Goal: Navigation & Orientation: Find specific page/section

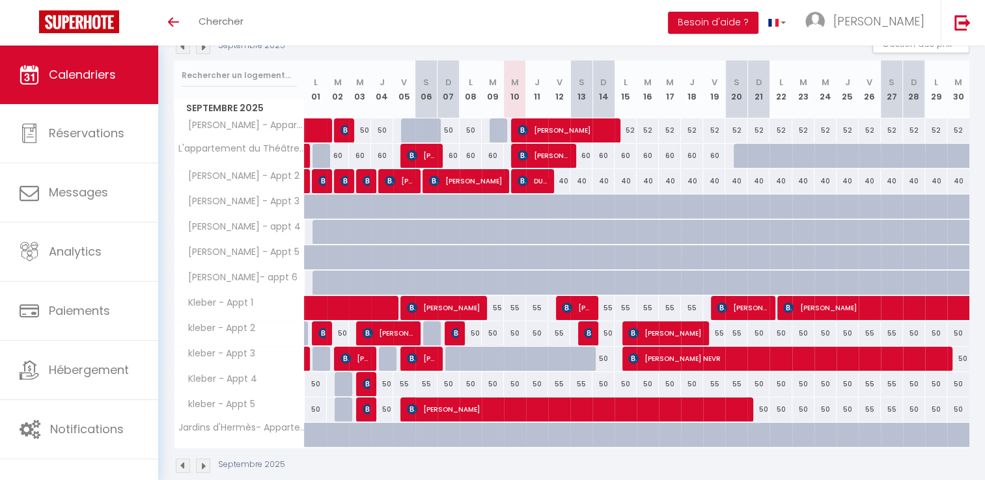
scroll to position [172, 0]
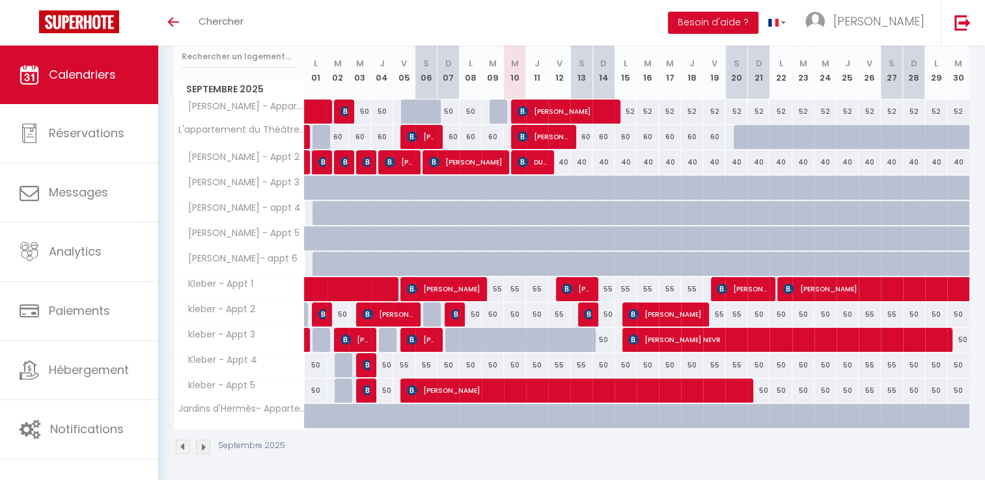
click at [203, 446] on img at bounding box center [203, 447] width 14 height 14
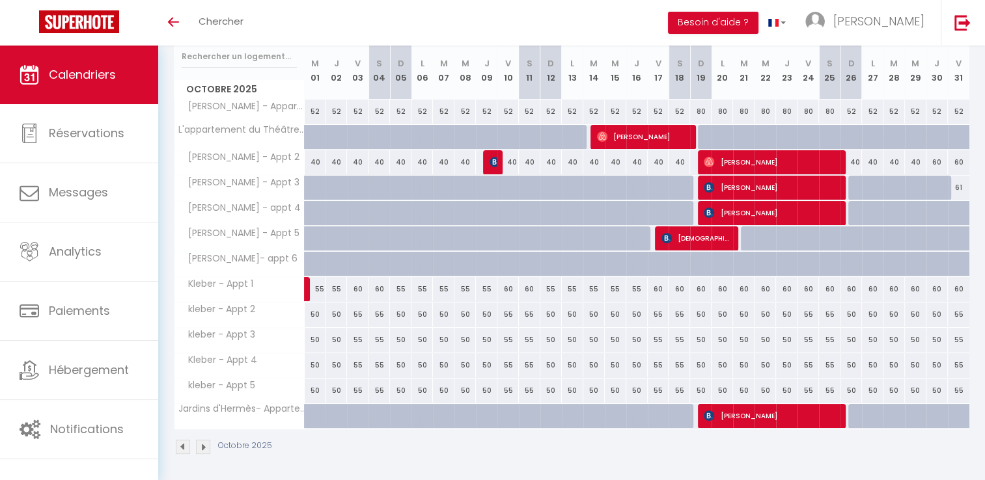
click at [182, 449] on img at bounding box center [183, 447] width 14 height 14
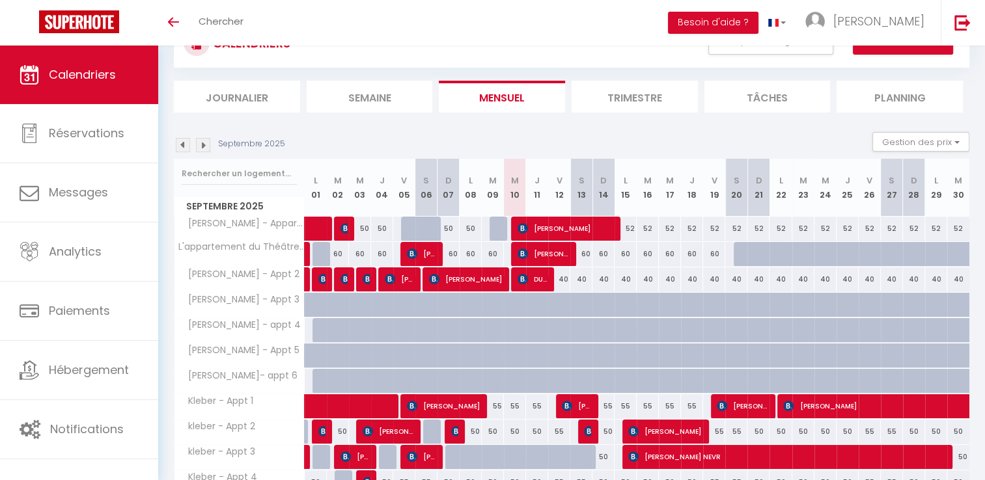
scroll to position [42, 0]
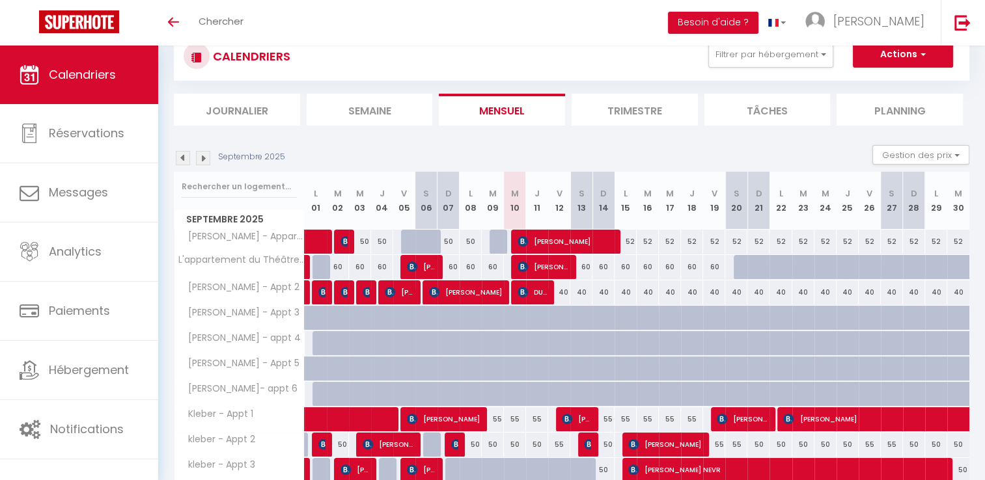
click at [201, 156] on img at bounding box center [203, 158] width 14 height 14
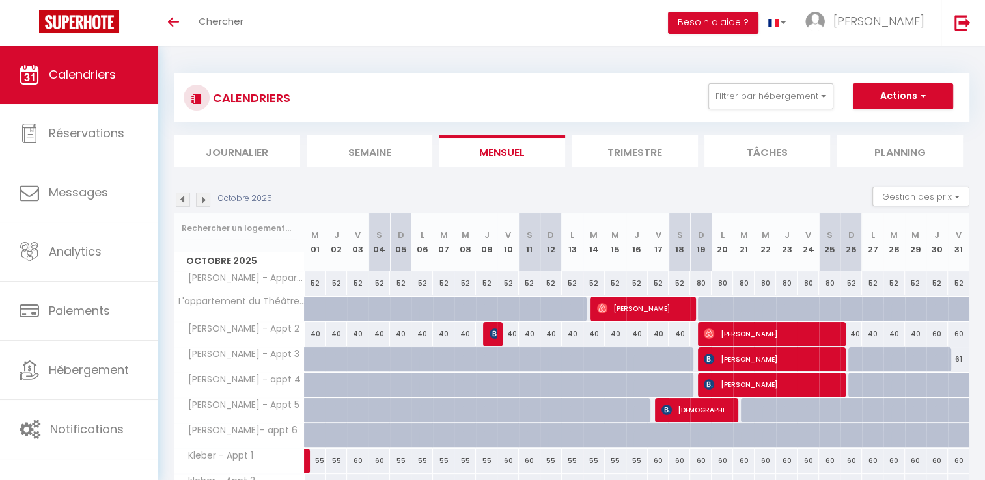
scroll to position [0, 0]
click at [185, 199] on img at bounding box center [183, 200] width 14 height 14
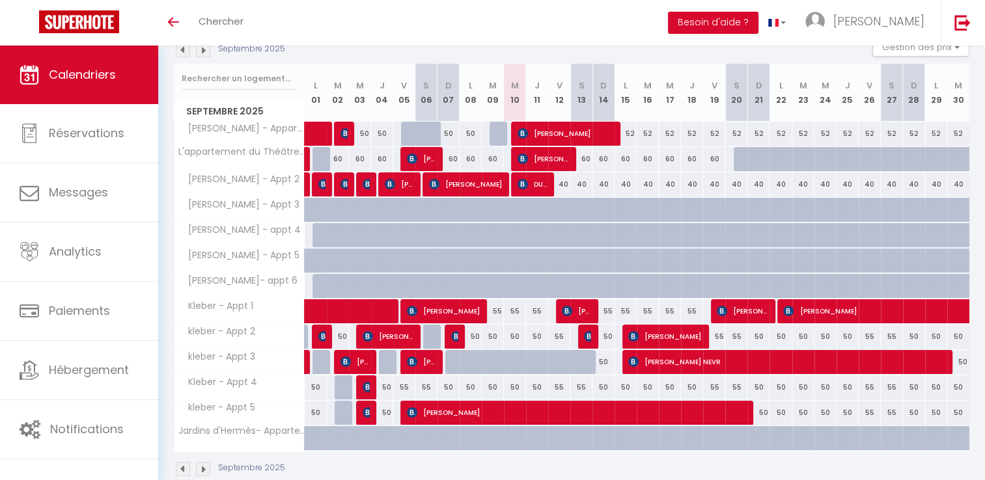
scroll to position [172, 0]
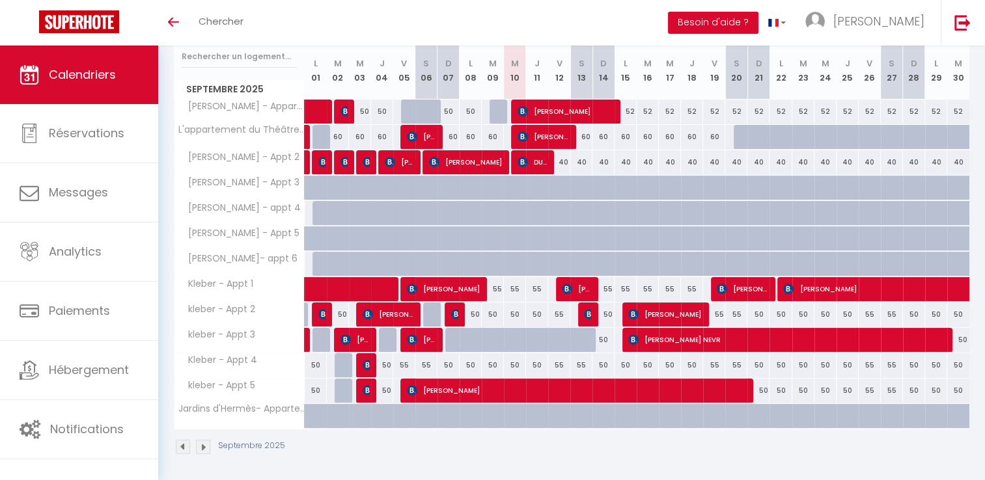
click at [204, 449] on img at bounding box center [203, 447] width 14 height 14
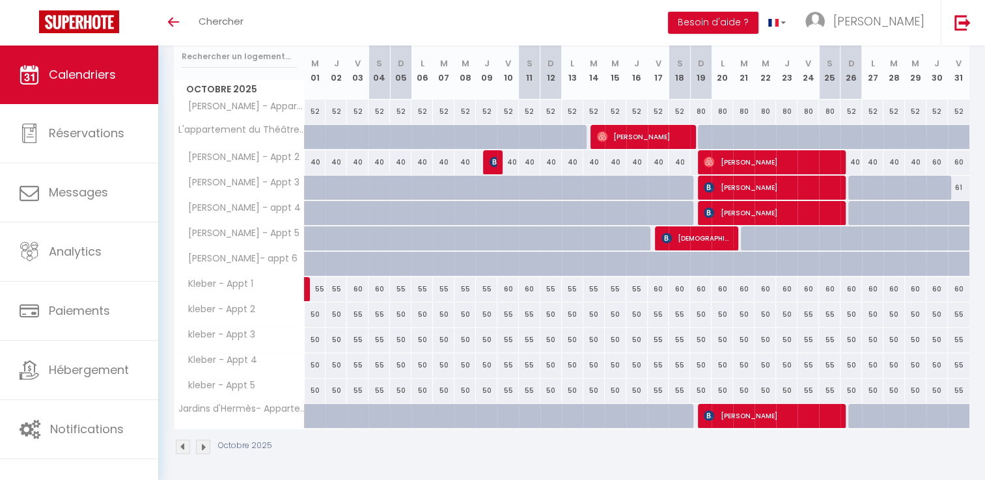
click at [204, 449] on img at bounding box center [203, 447] width 14 height 14
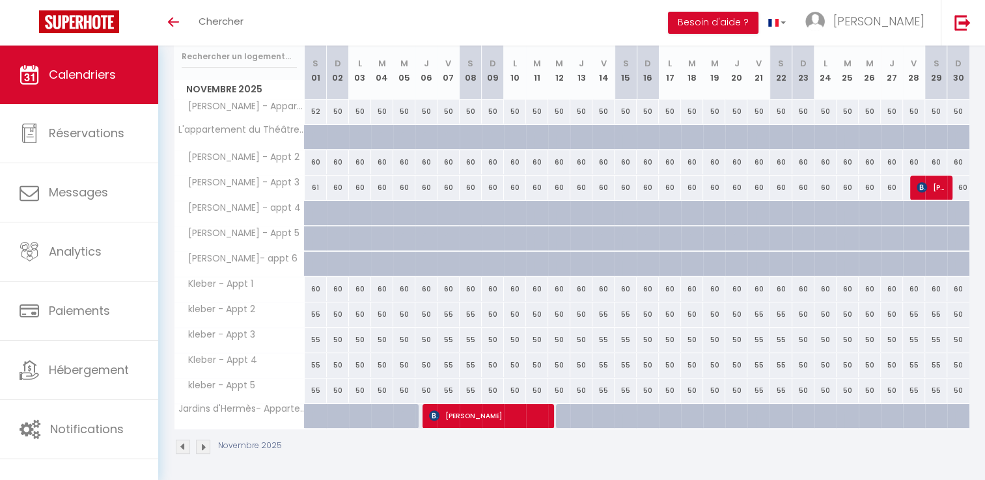
click at [204, 449] on img at bounding box center [203, 447] width 14 height 14
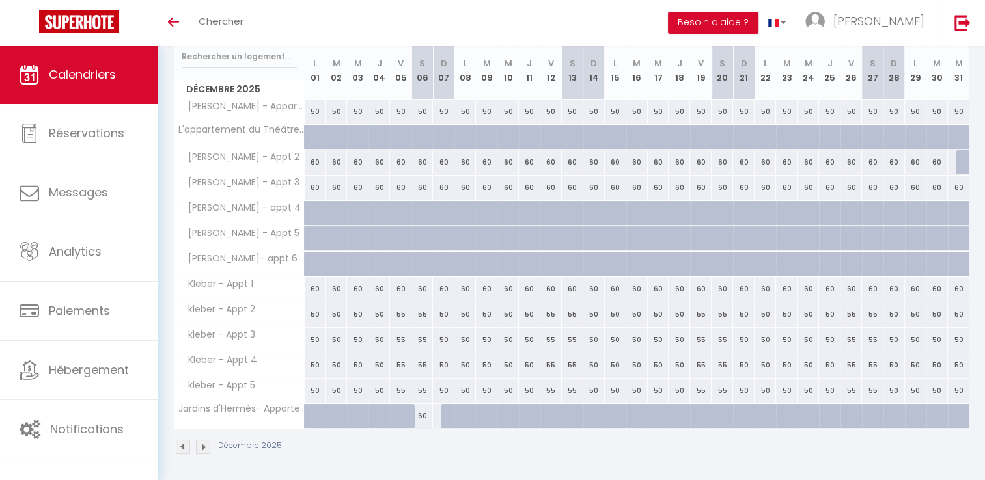
click at [204, 449] on img at bounding box center [203, 447] width 14 height 14
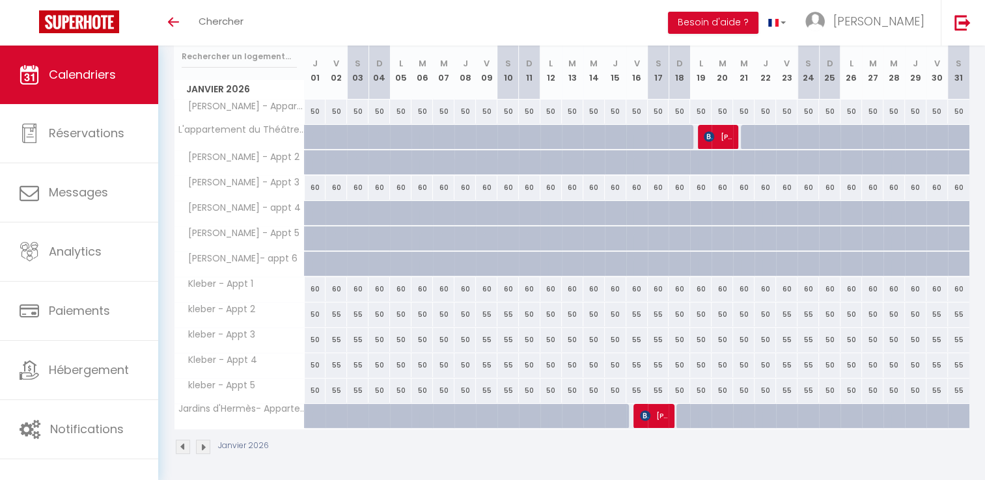
click at [204, 449] on img at bounding box center [203, 447] width 14 height 14
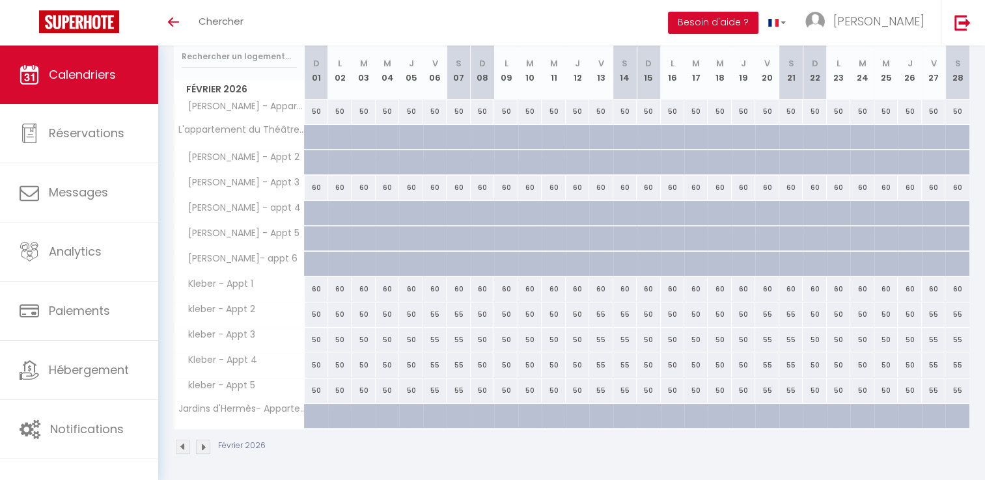
click at [204, 449] on img at bounding box center [203, 447] width 14 height 14
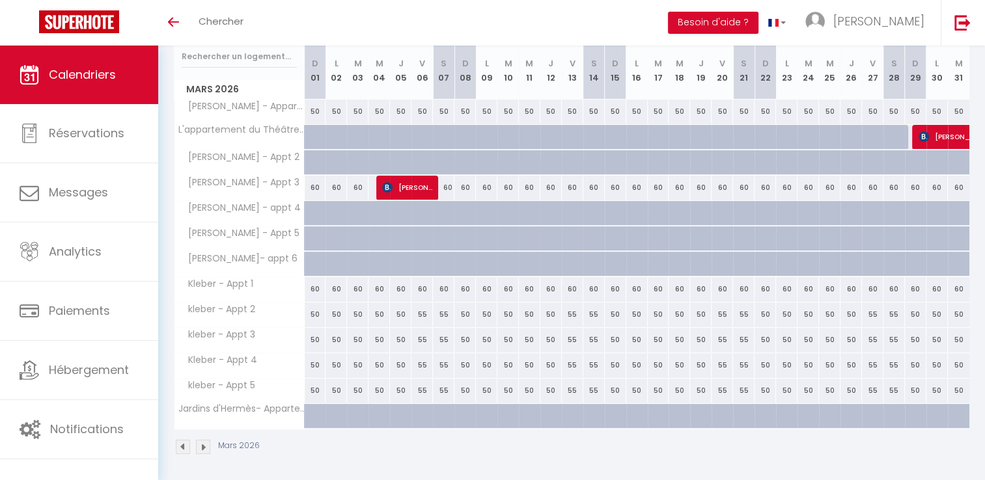
click at [204, 449] on img at bounding box center [203, 447] width 14 height 14
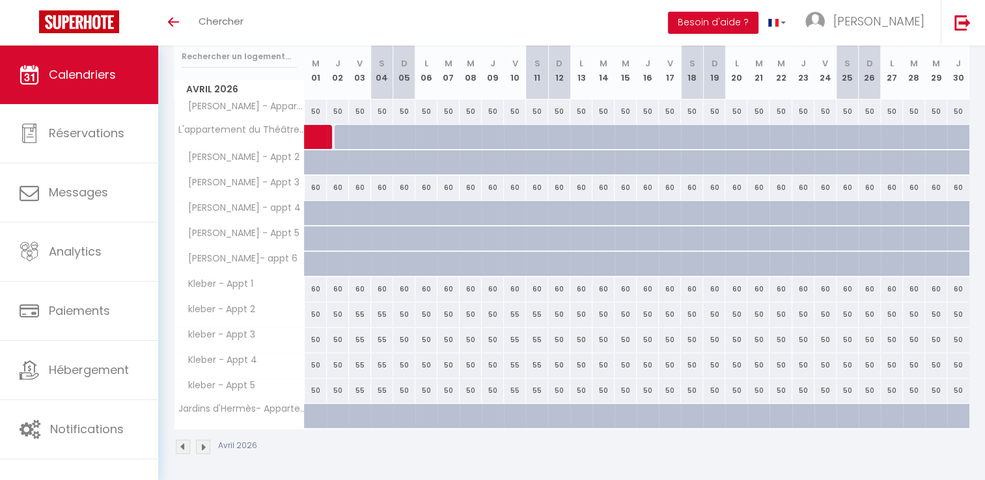
click at [204, 449] on img at bounding box center [203, 447] width 14 height 14
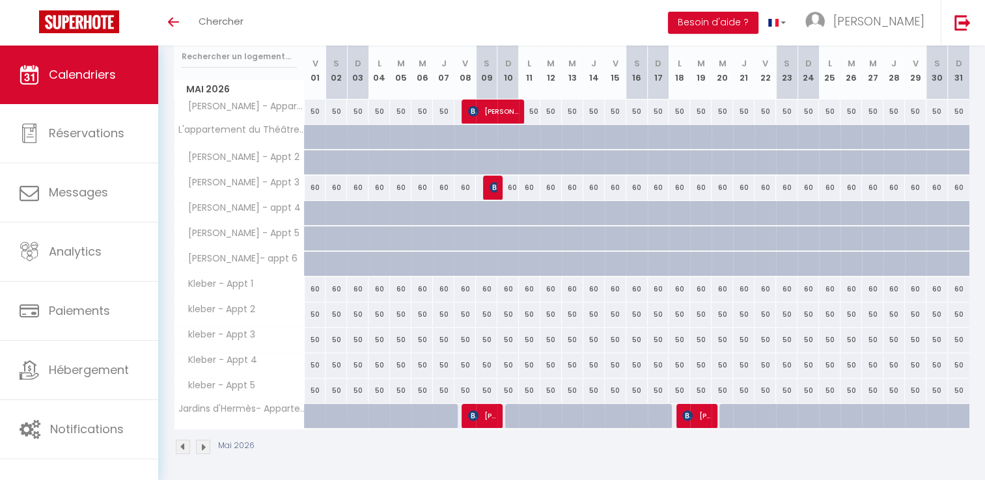
click at [204, 449] on img at bounding box center [203, 447] width 14 height 14
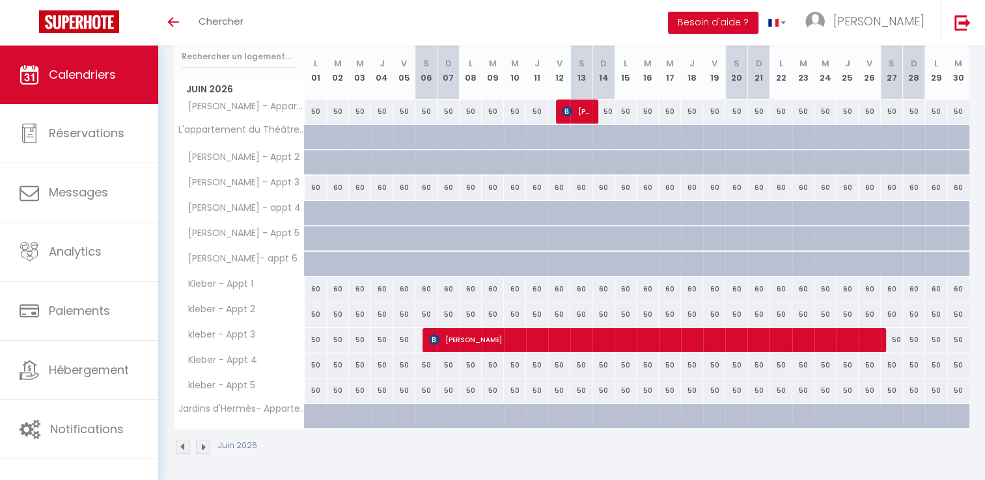
click at [204, 449] on img at bounding box center [203, 447] width 14 height 14
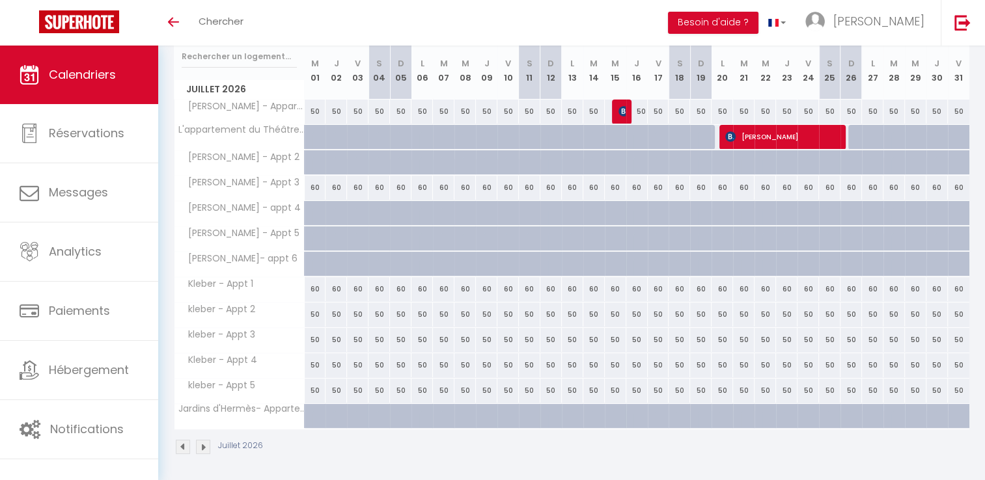
click at [204, 449] on img at bounding box center [203, 447] width 14 height 14
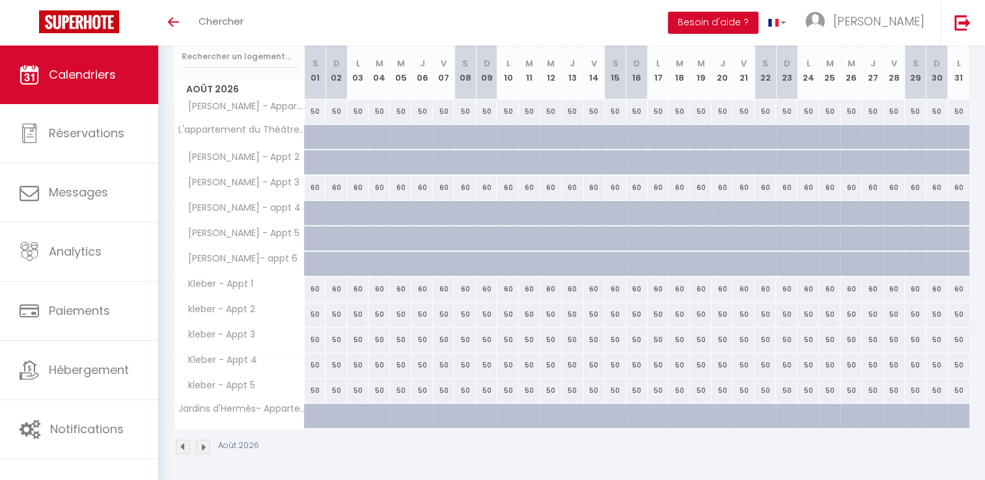
click at [204, 449] on img at bounding box center [203, 447] width 14 height 14
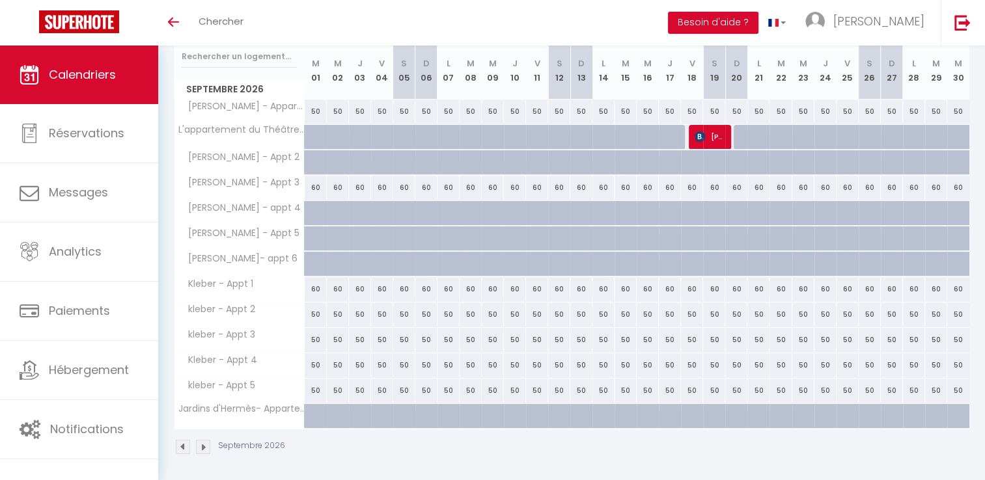
click at [204, 449] on img at bounding box center [203, 447] width 14 height 14
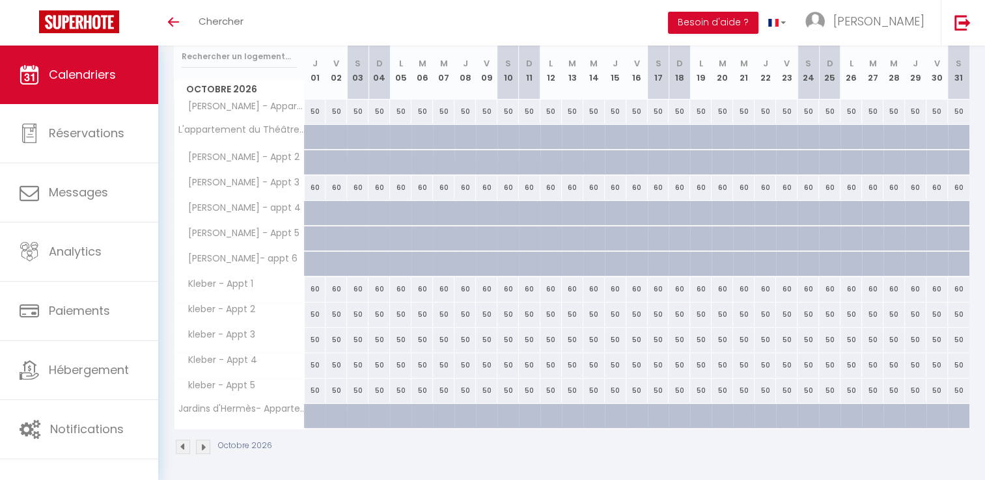
click at [204, 449] on img at bounding box center [203, 447] width 14 height 14
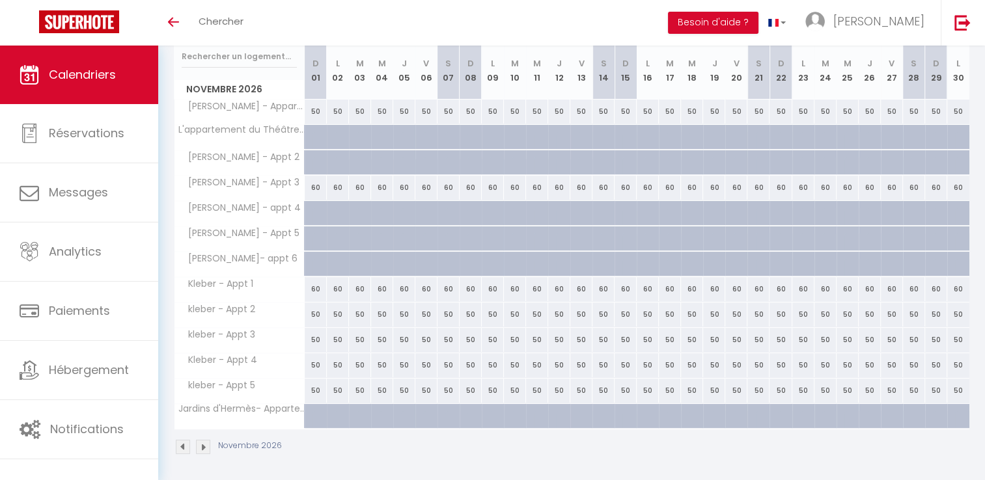
click at [204, 449] on img at bounding box center [203, 447] width 14 height 14
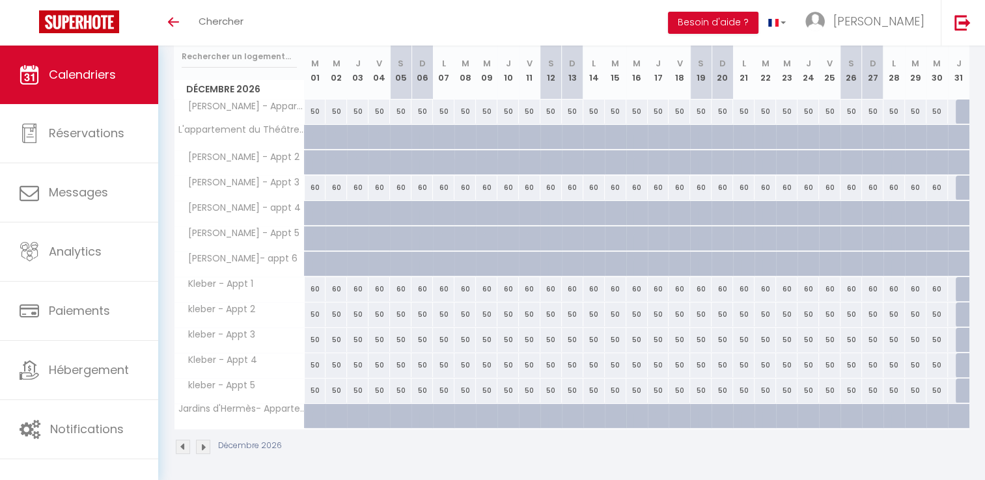
click at [204, 449] on img at bounding box center [203, 447] width 14 height 14
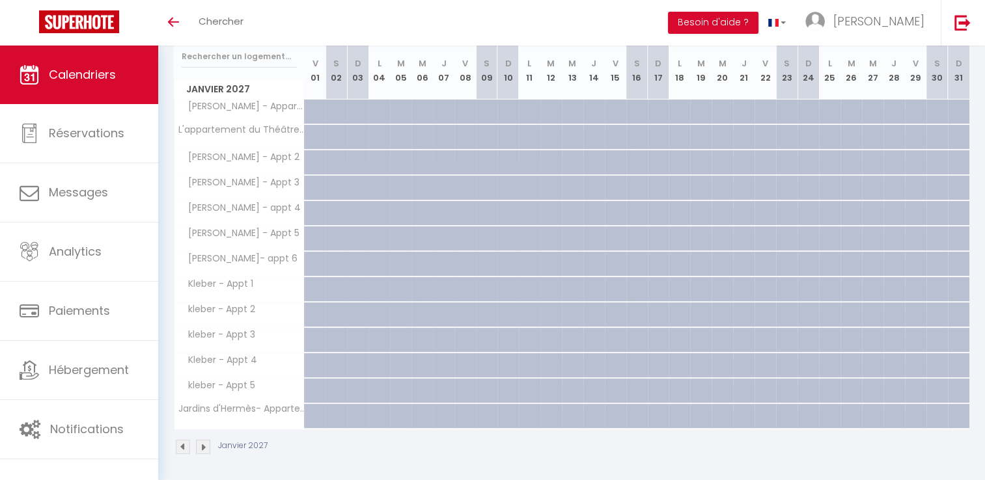
click at [187, 449] on img at bounding box center [183, 447] width 14 height 14
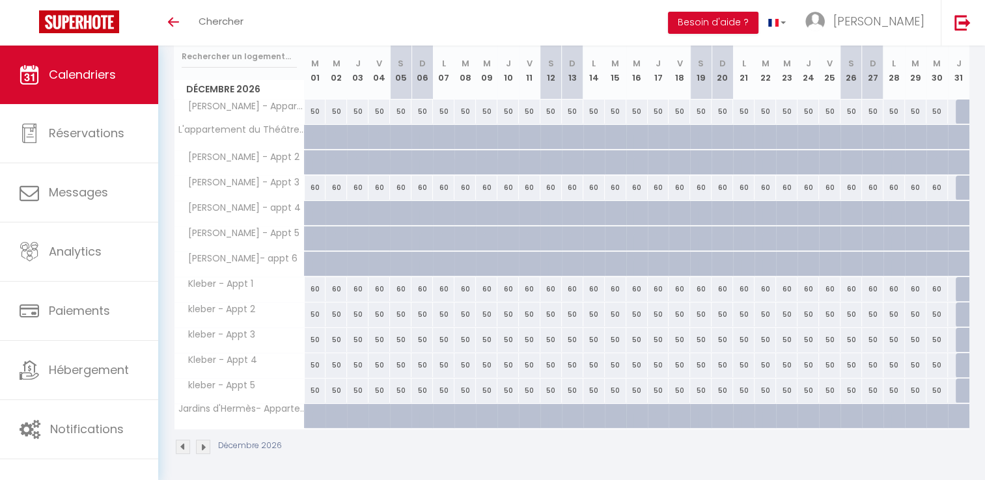
click at [187, 449] on img at bounding box center [183, 447] width 14 height 14
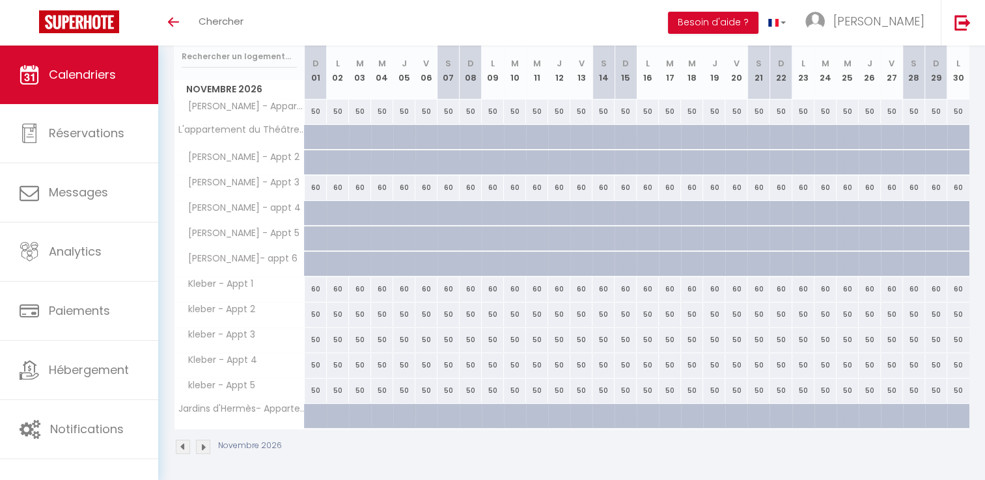
click at [187, 449] on img at bounding box center [183, 447] width 14 height 14
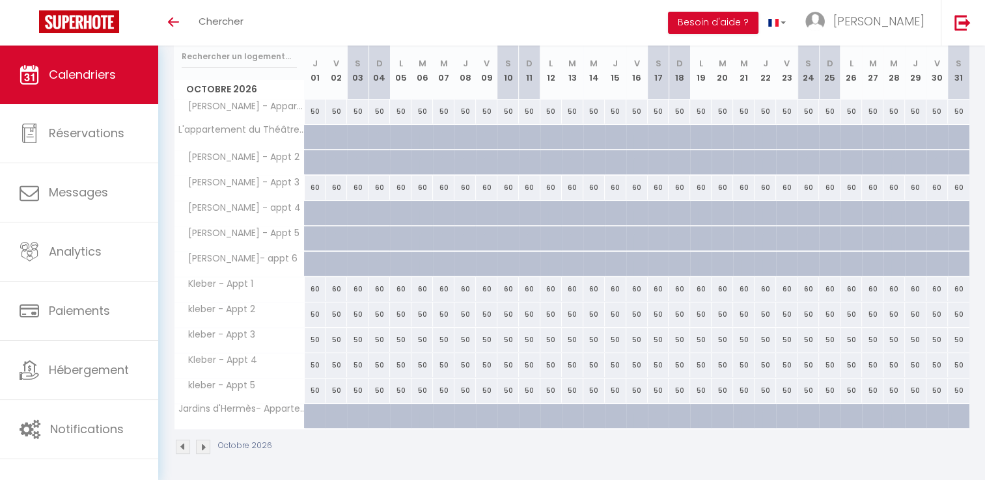
click at [187, 449] on img at bounding box center [183, 447] width 14 height 14
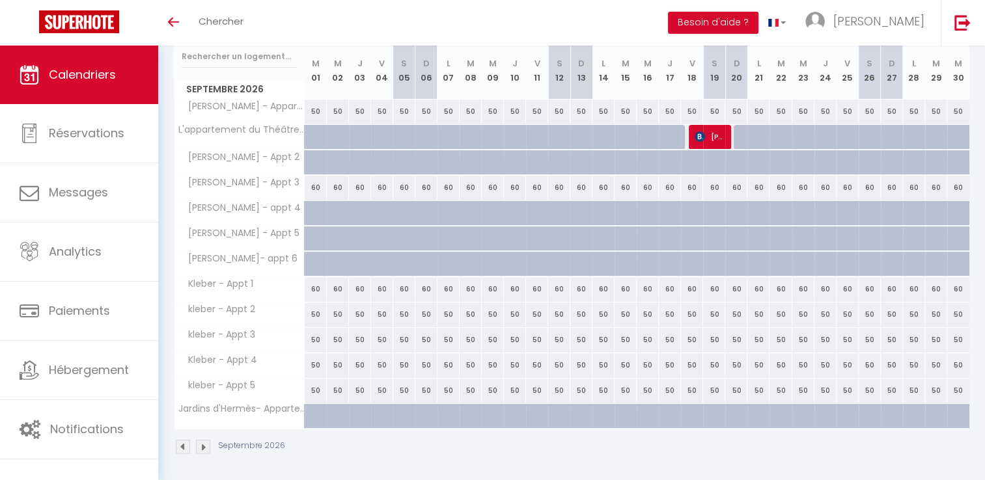
click at [187, 449] on img at bounding box center [183, 447] width 14 height 14
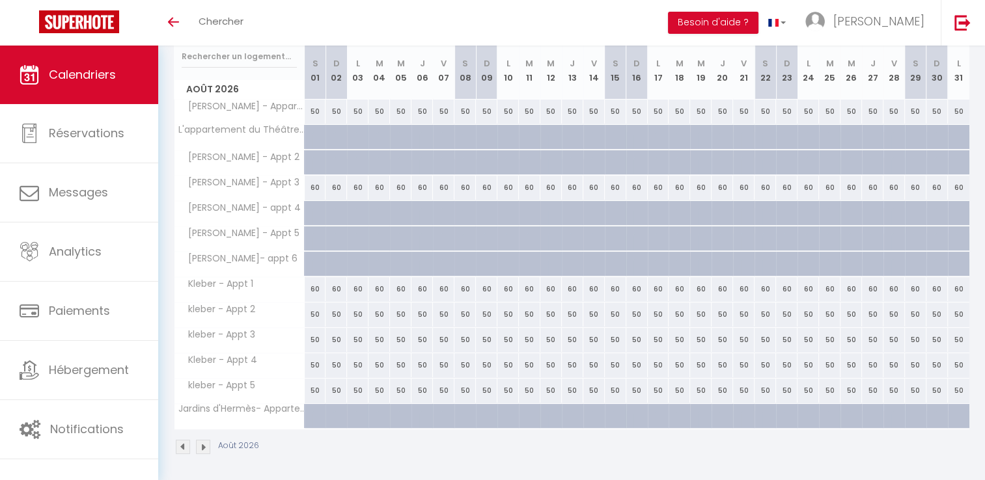
click at [187, 449] on img at bounding box center [183, 447] width 14 height 14
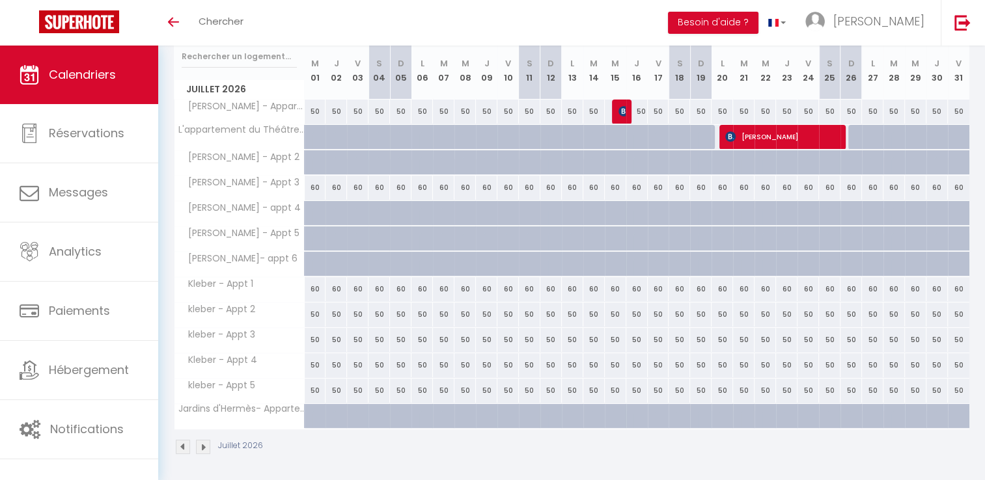
click at [187, 449] on img at bounding box center [183, 447] width 14 height 14
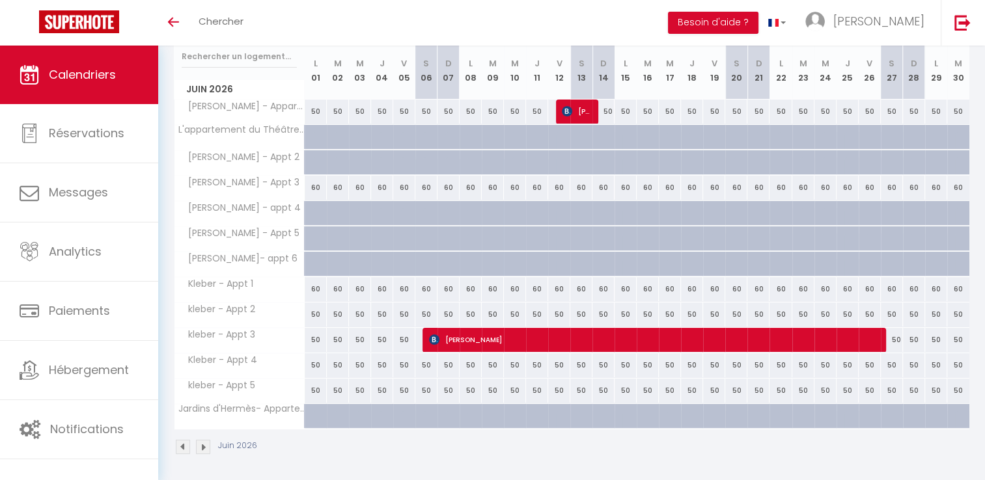
click at [187, 449] on img at bounding box center [183, 447] width 14 height 14
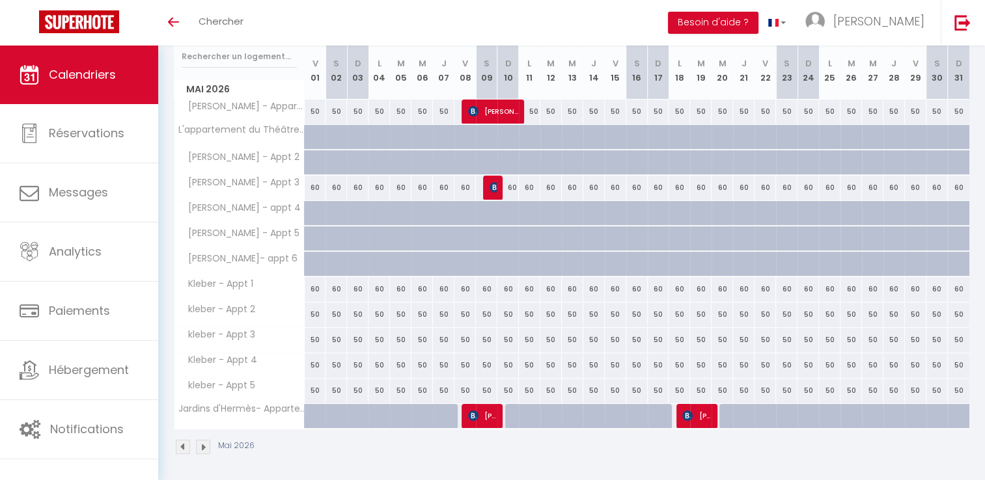
click at [187, 449] on img at bounding box center [183, 447] width 14 height 14
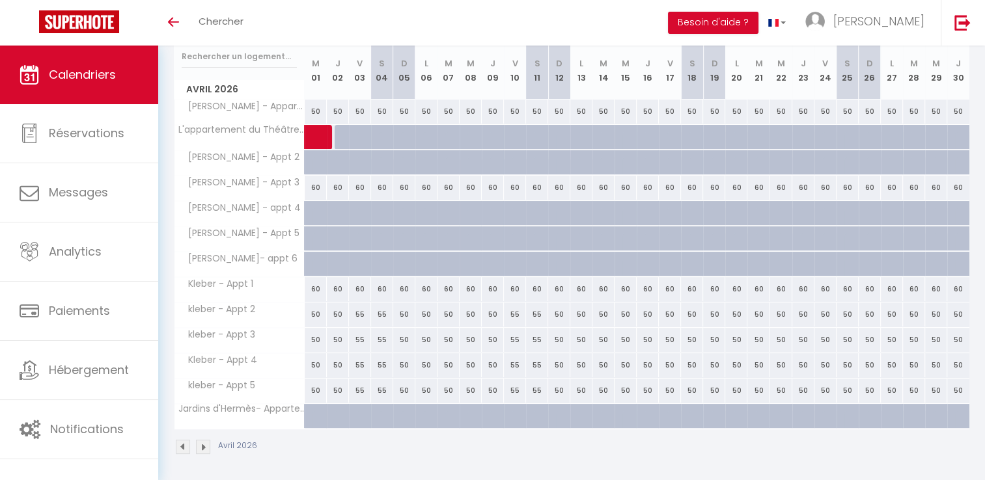
click at [187, 449] on img at bounding box center [183, 447] width 14 height 14
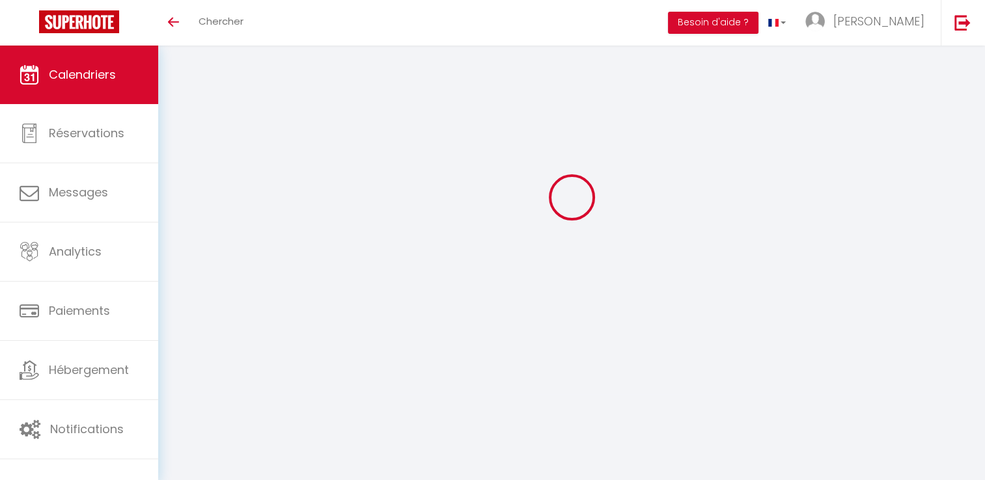
click at [187, 449] on body "🟢 Des questions ou besoin d'assistance pour la migration AirBnB? Connectez-vous…" at bounding box center [492, 240] width 985 height 480
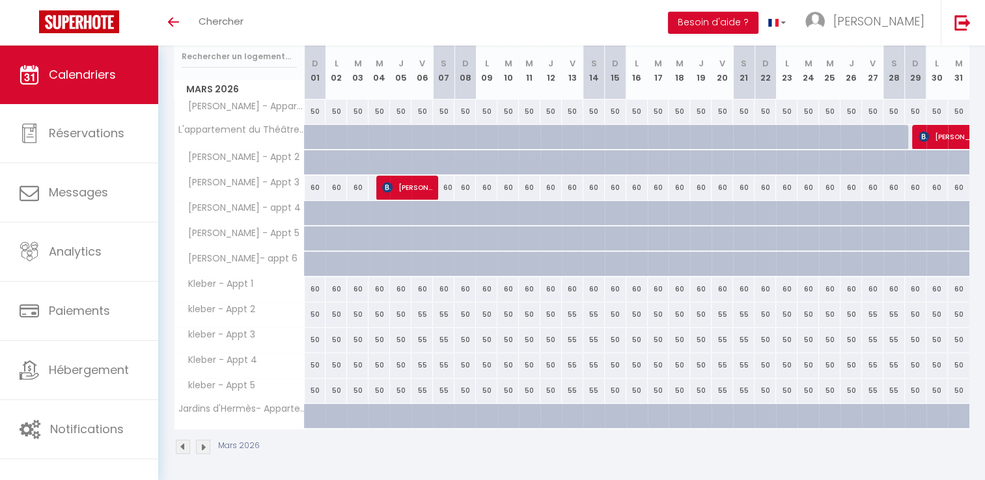
click at [187, 449] on img at bounding box center [183, 447] width 14 height 14
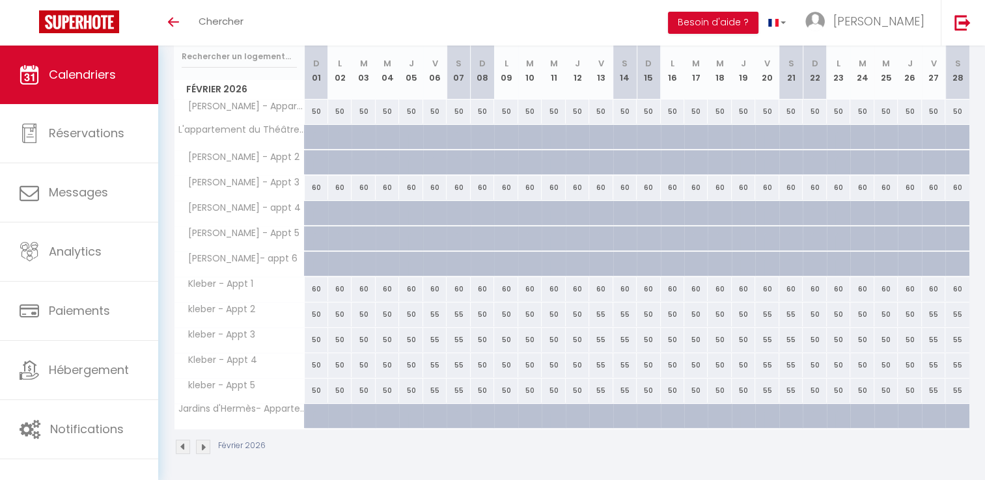
click at [187, 449] on img at bounding box center [183, 447] width 14 height 14
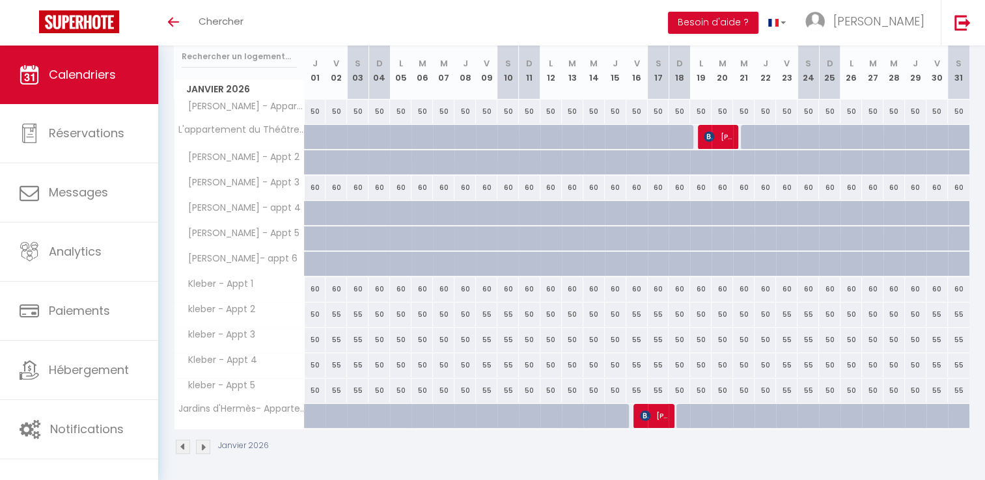
click at [187, 449] on img at bounding box center [183, 447] width 14 height 14
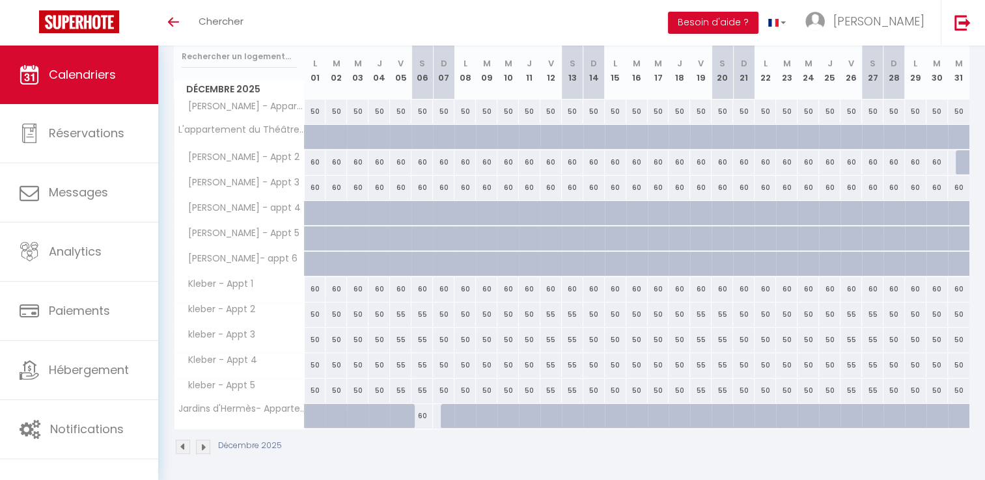
click at [187, 449] on img at bounding box center [183, 447] width 14 height 14
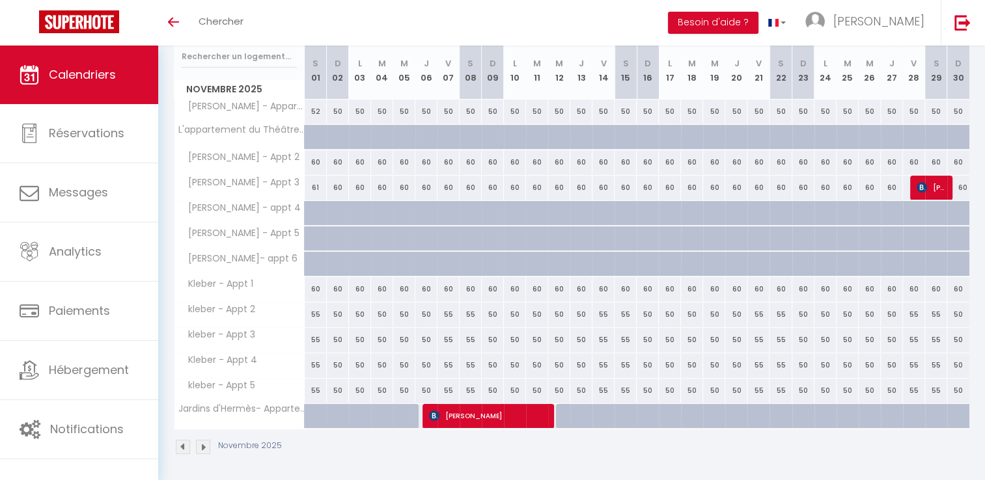
click at [187, 449] on img at bounding box center [183, 447] width 14 height 14
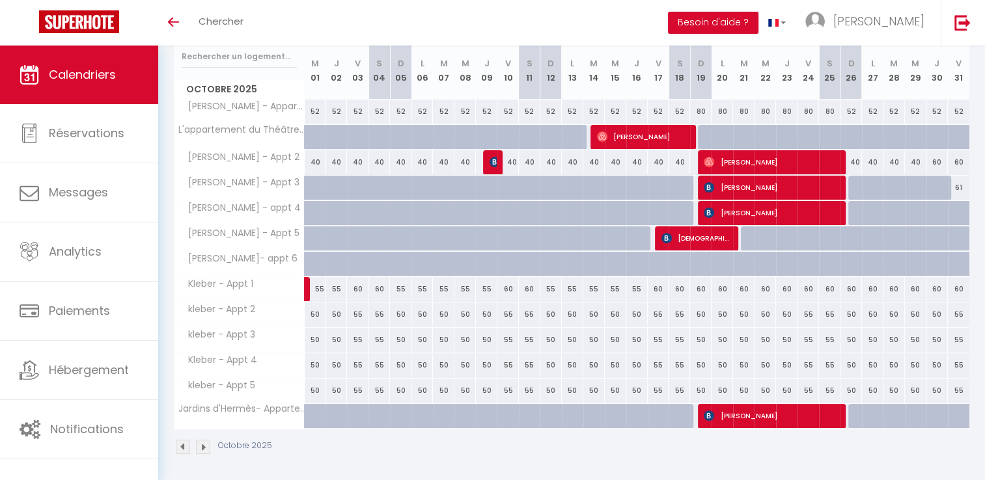
click at [187, 449] on img at bounding box center [183, 447] width 14 height 14
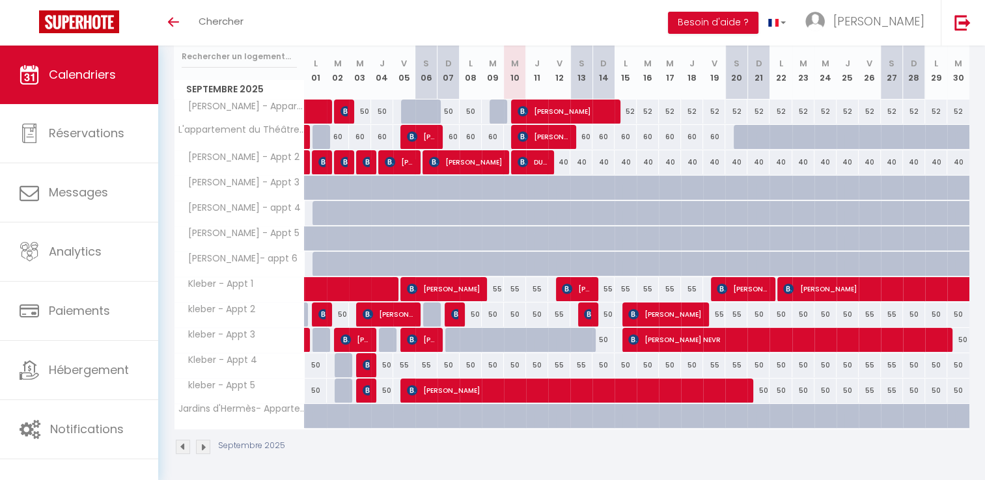
click at [187, 449] on img at bounding box center [183, 447] width 14 height 14
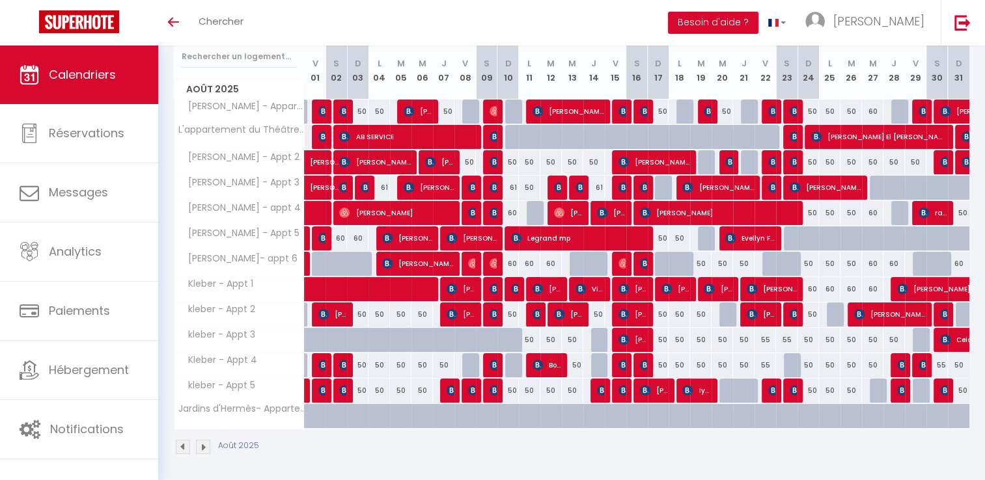
click at [200, 445] on img at bounding box center [203, 447] width 14 height 14
